Goal: Task Accomplishment & Management: Manage account settings

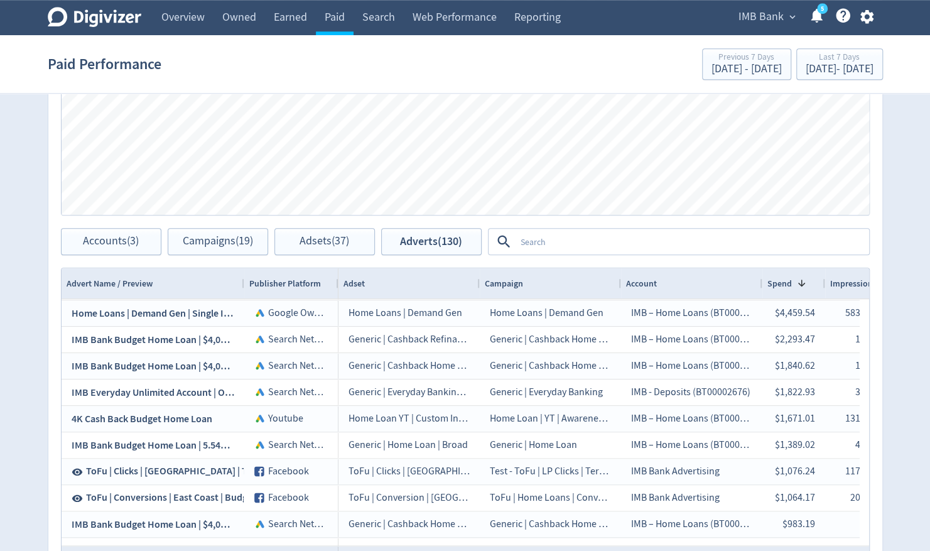
scroll to position [63, 0]
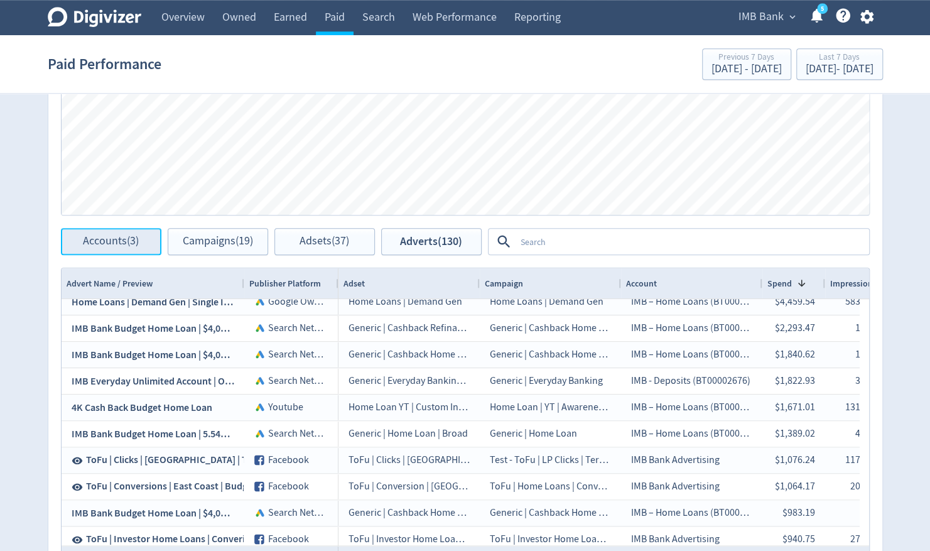
click at [106, 236] on span "Accounts (3)" at bounding box center [111, 242] width 56 height 12
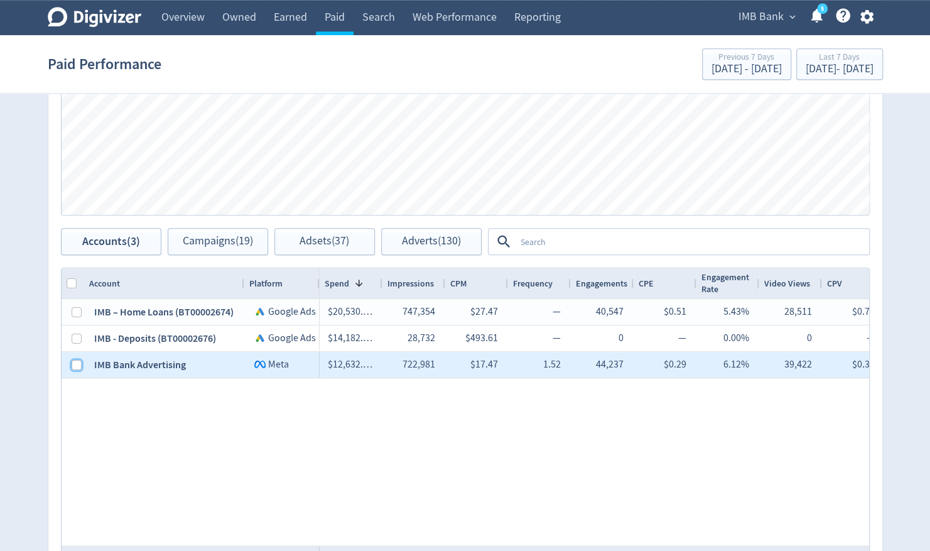
click at [76, 365] on input "Press Space to toggle row selection (unchecked)" at bounding box center [77, 365] width 10 height 10
checkbox input "true"
checkbox input "false"
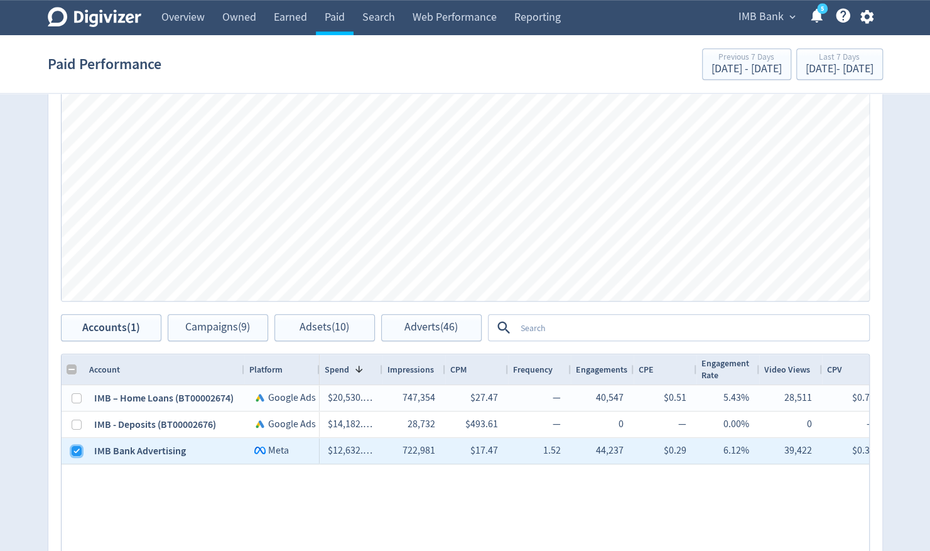
scroll to position [691, 0]
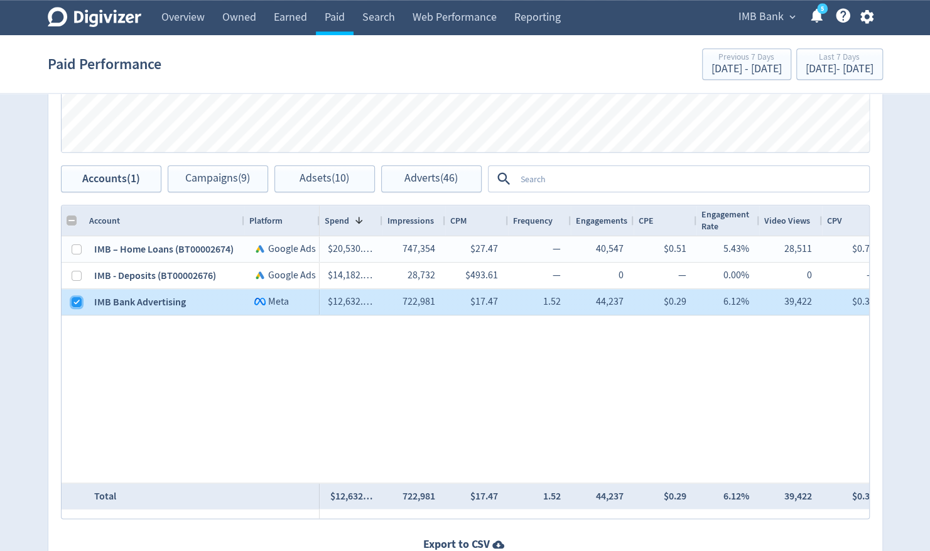
click at [75, 303] on input "Press Space to toggle row selection (checked)" at bounding box center [77, 302] width 10 height 10
checkbox input "false"
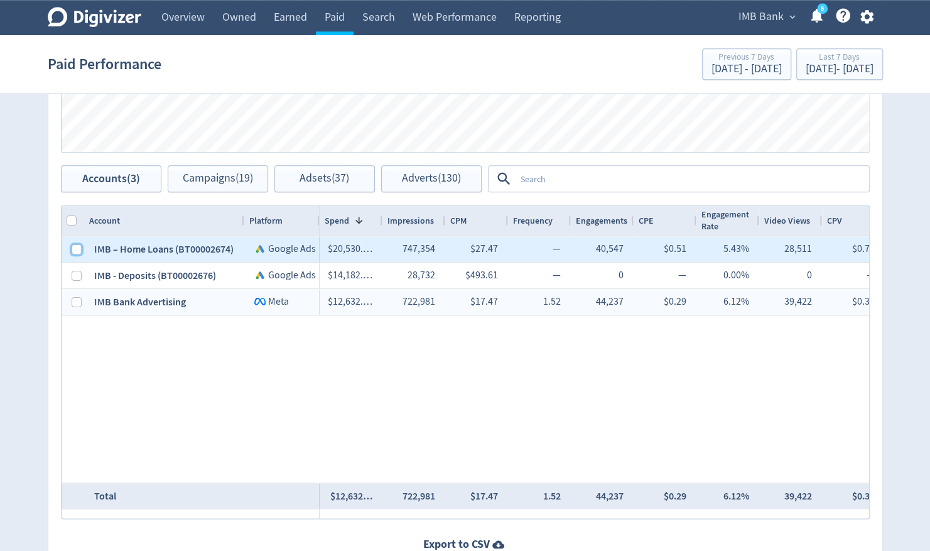
click at [77, 247] on input "Press Space to toggle row selection (unchecked)" at bounding box center [77, 249] width 10 height 10
checkbox input "true"
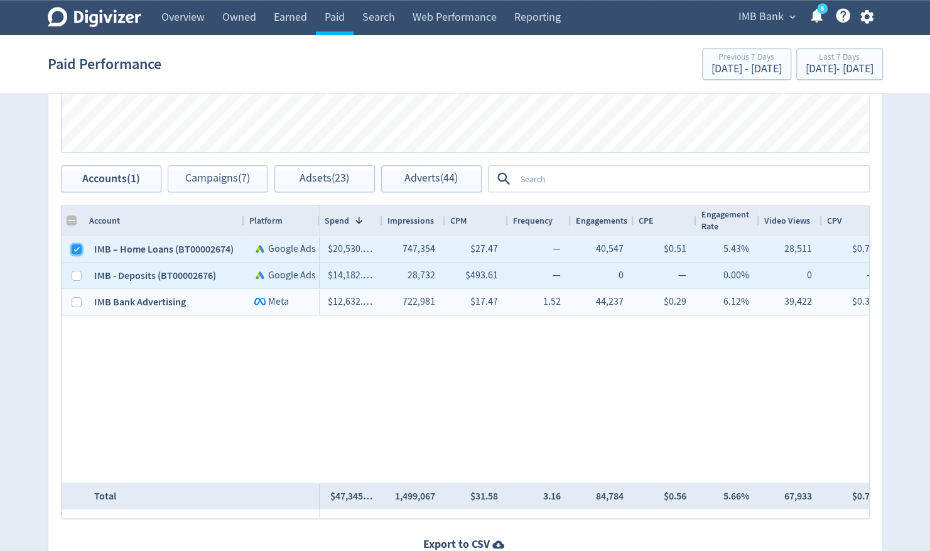
checkbox input "false"
click at [73, 271] on input "Press Space to toggle row selection (unchecked)" at bounding box center [77, 276] width 10 height 10
checkbox input "true"
checkbox input "false"
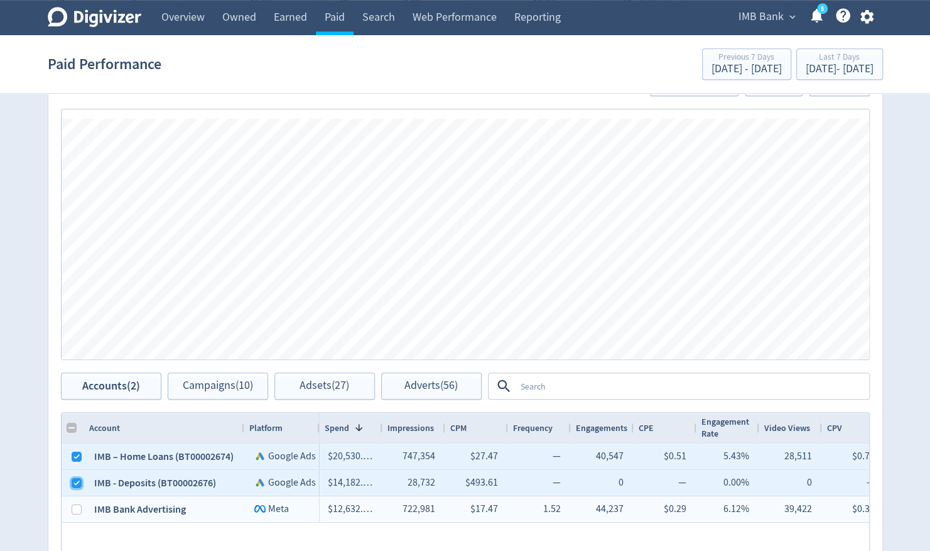
scroll to position [502, 0]
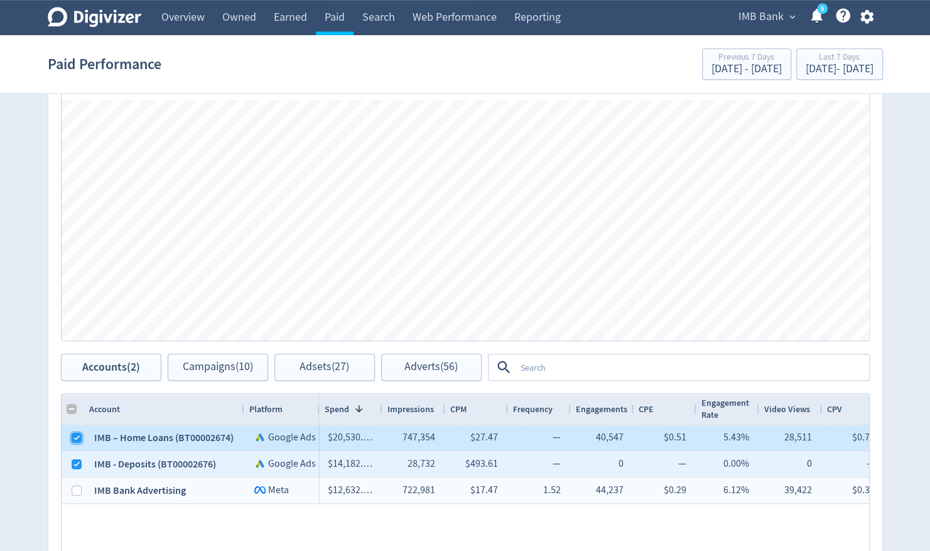
click at [74, 433] on input "Press Space to toggle row selection (checked)" at bounding box center [77, 438] width 10 height 10
checkbox input "false"
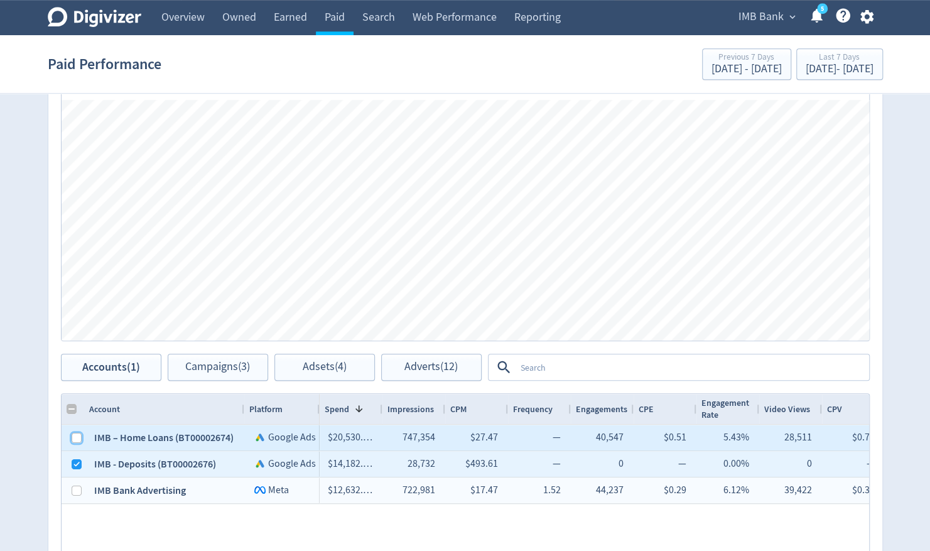
click at [74, 433] on input "Press Space to toggle row selection (unchecked)" at bounding box center [77, 438] width 10 height 10
checkbox input "true"
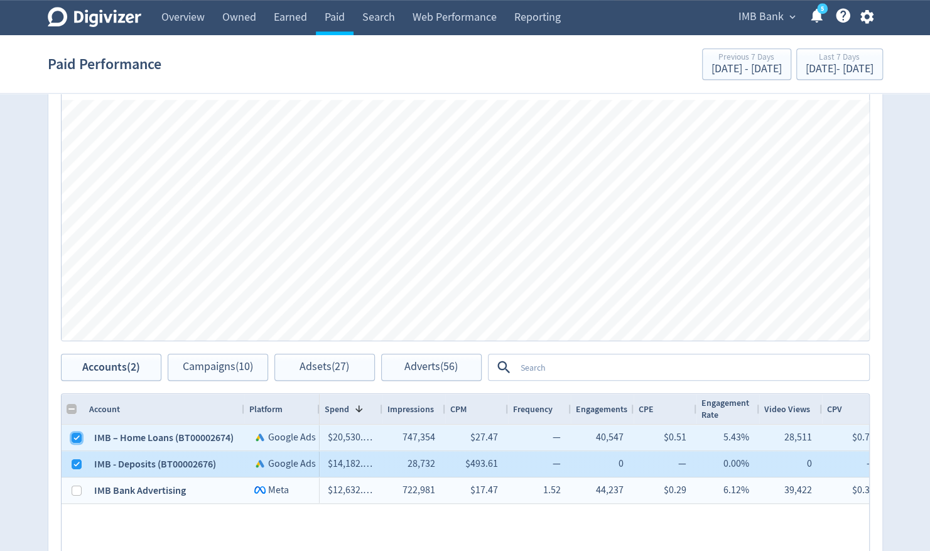
checkbox input "false"
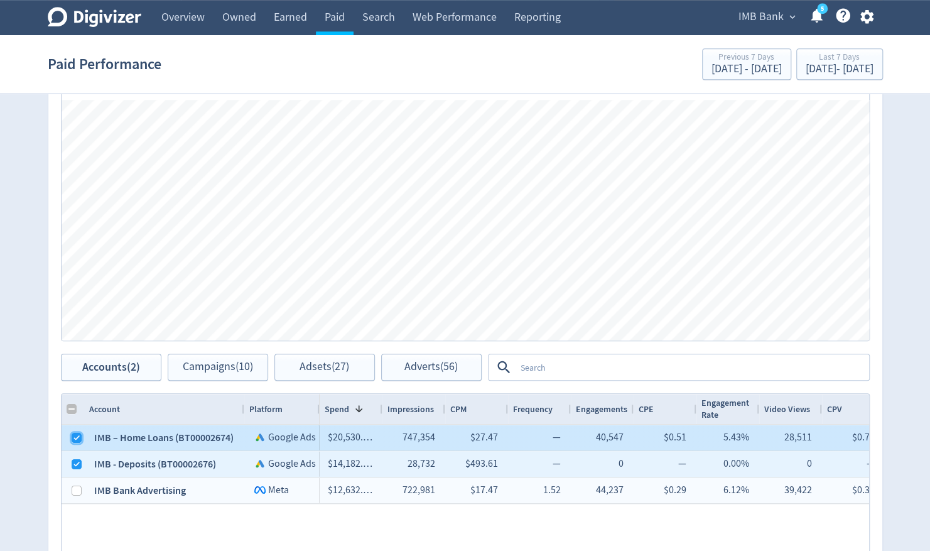
click at [75, 438] on input "Press Space to toggle row selection (checked)" at bounding box center [77, 438] width 10 height 10
checkbox input "false"
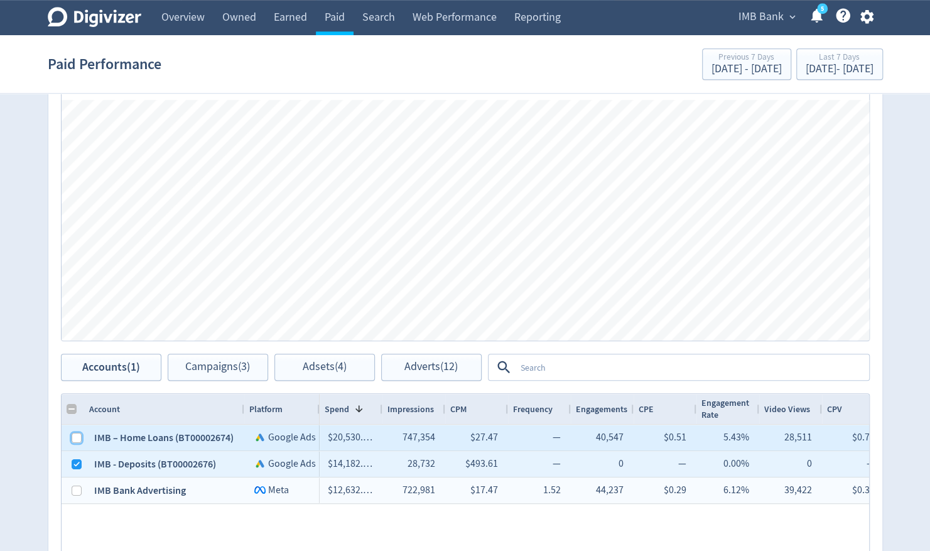
click at [77, 435] on input "Press Space to toggle row selection (unchecked)" at bounding box center [77, 438] width 10 height 10
checkbox input "true"
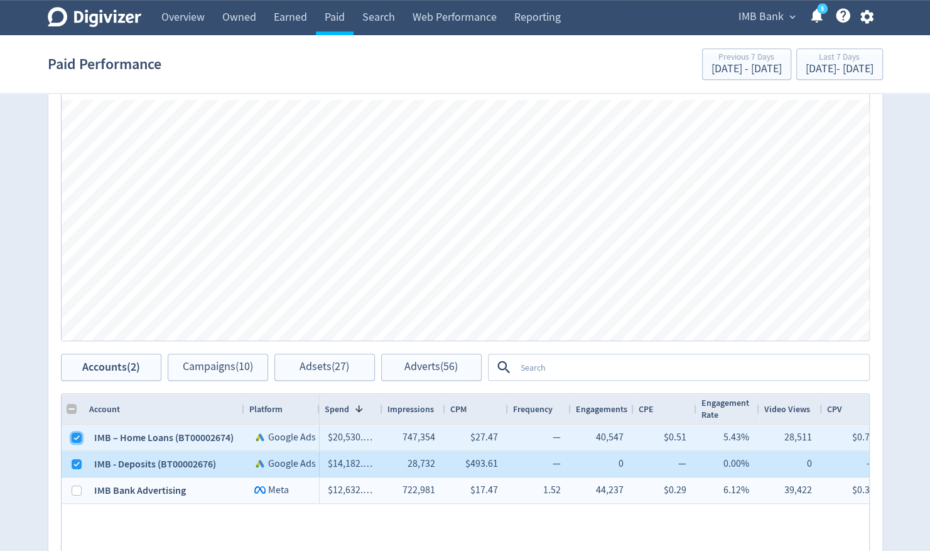
checkbox input "false"
click at [77, 459] on input "Press Space to toggle row selection (checked)" at bounding box center [77, 464] width 10 height 10
checkbox input "false"
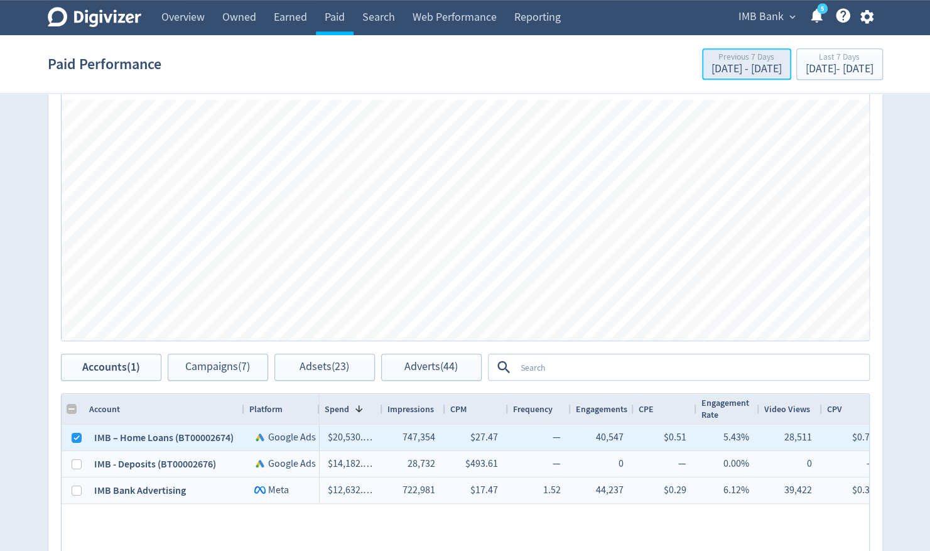
click at [712, 60] on div "Previous 7 Days" at bounding box center [747, 58] width 70 height 11
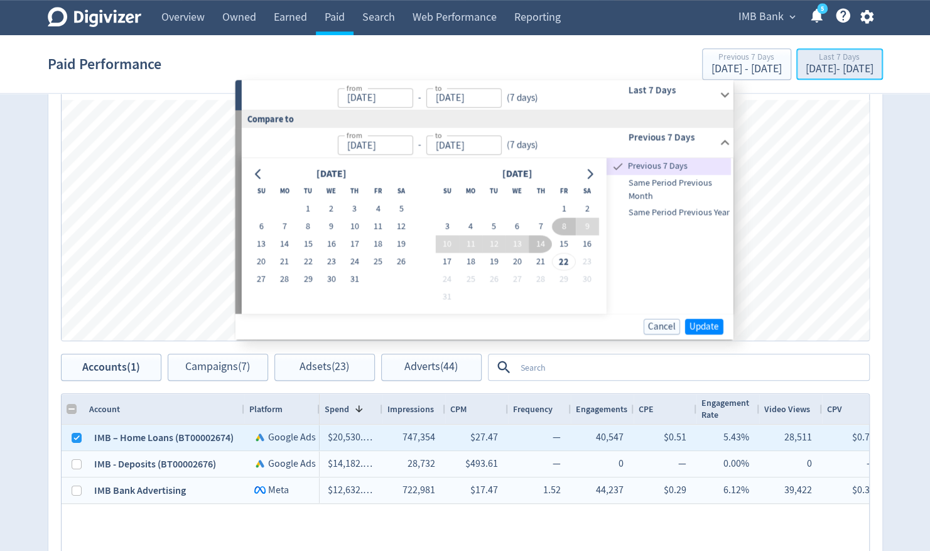
click at [806, 63] on div "[DATE] - [DATE]" at bounding box center [840, 68] width 68 height 11
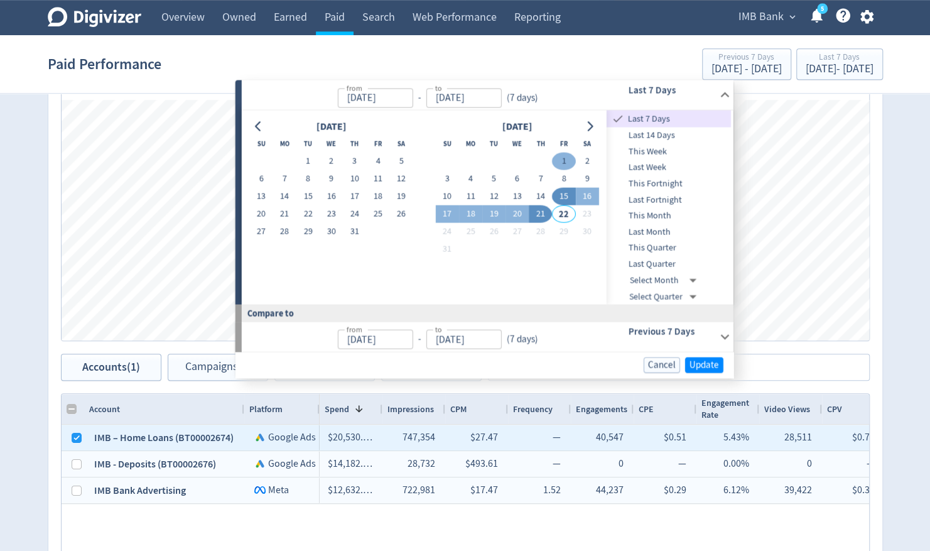
click at [562, 157] on button "1" at bounding box center [563, 162] width 23 height 18
type input "[DATE]"
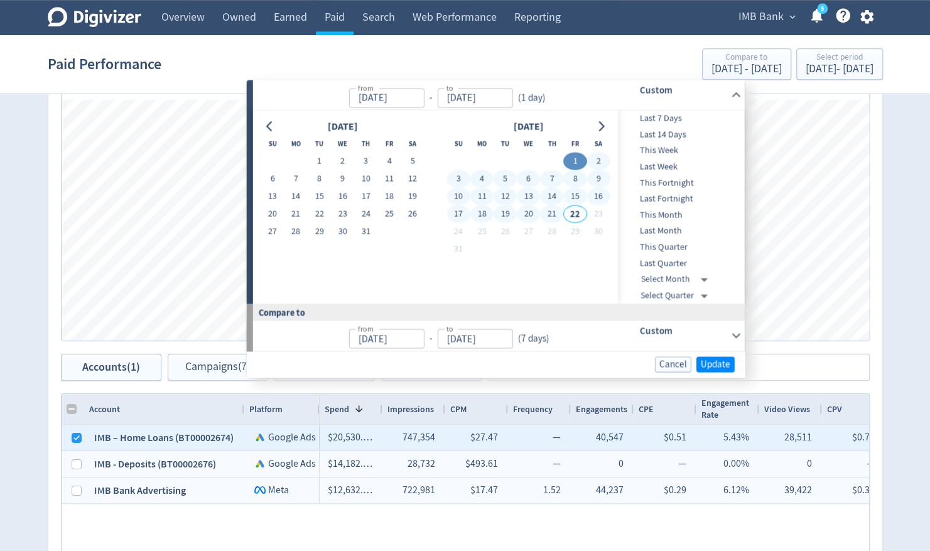
click at [548, 214] on button "21" at bounding box center [551, 214] width 23 height 18
type input "[DATE]"
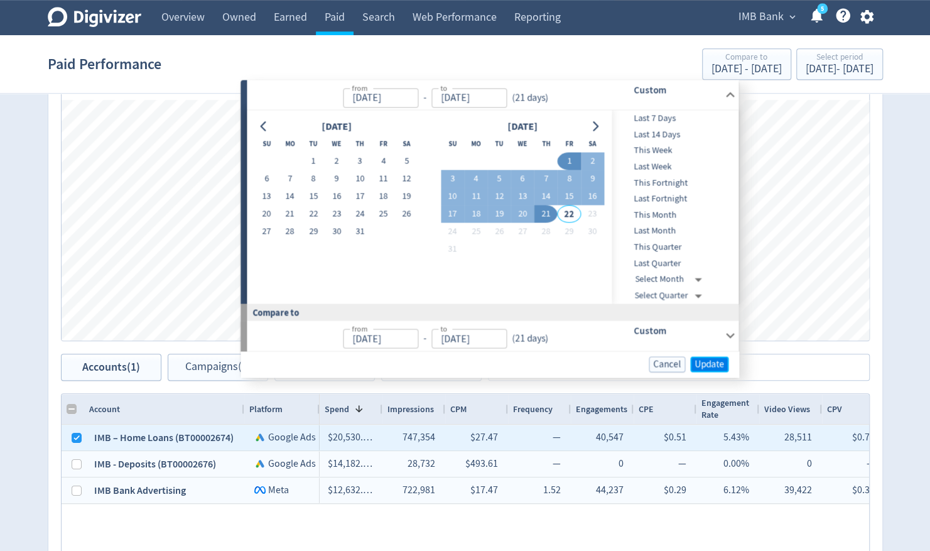
click at [702, 359] on span "Update" at bounding box center [710, 363] width 30 height 9
